Goal: Find contact information: Find contact information

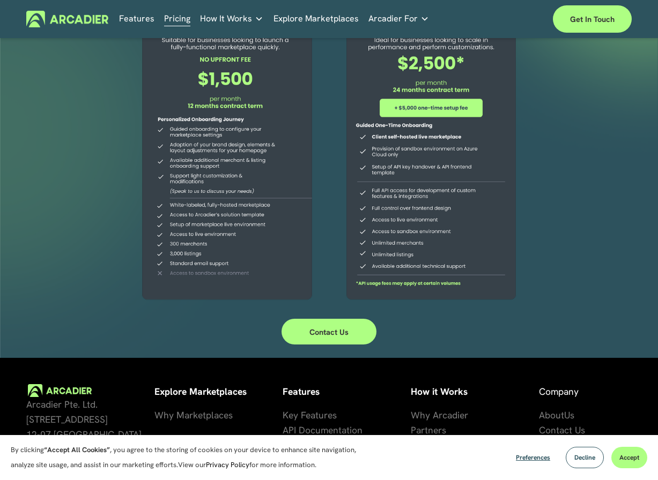
scroll to position [186, 0]
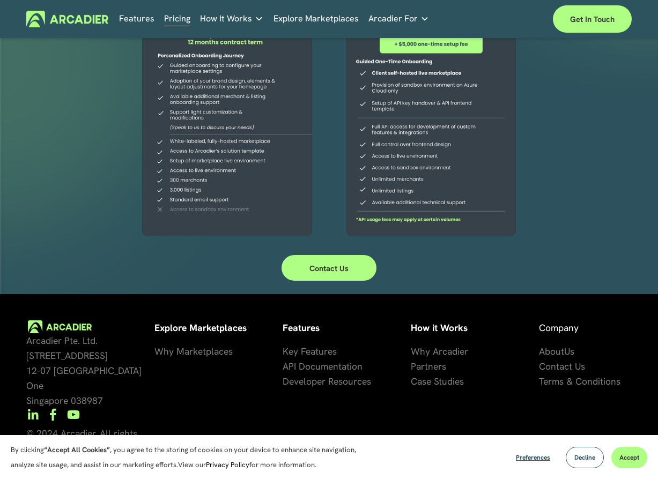
click at [141, 19] on link "Features" at bounding box center [136, 19] width 35 height 17
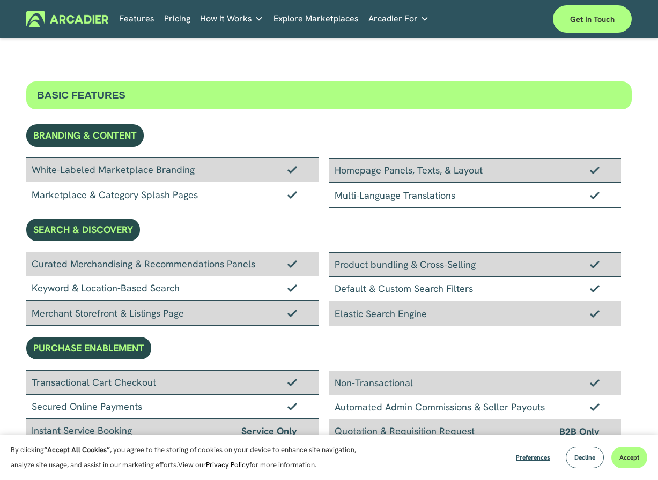
click at [0, 0] on h5 "Why Arcadier" at bounding box center [0, 0] width 0 height 0
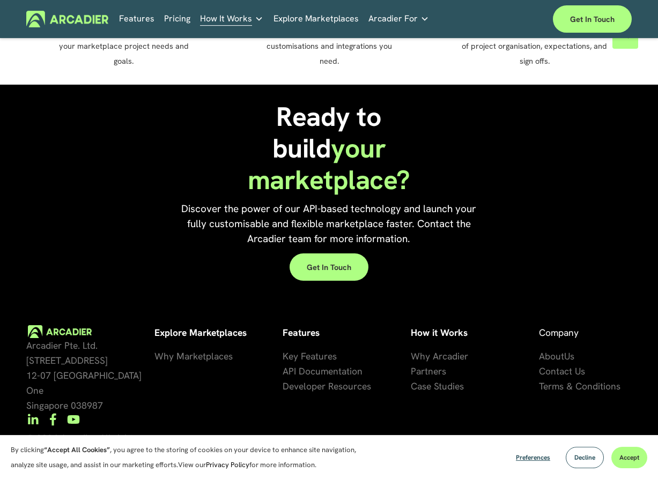
scroll to position [834, 0]
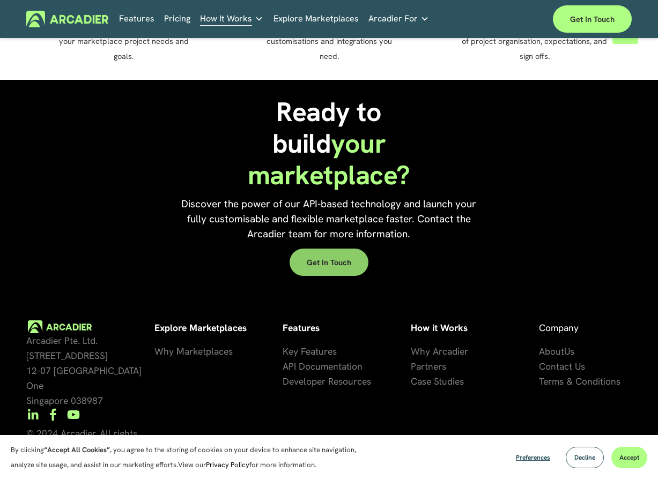
click at [311, 265] on link "Get in touch" at bounding box center [328, 262] width 79 height 27
